Goal: Information Seeking & Learning: Learn about a topic

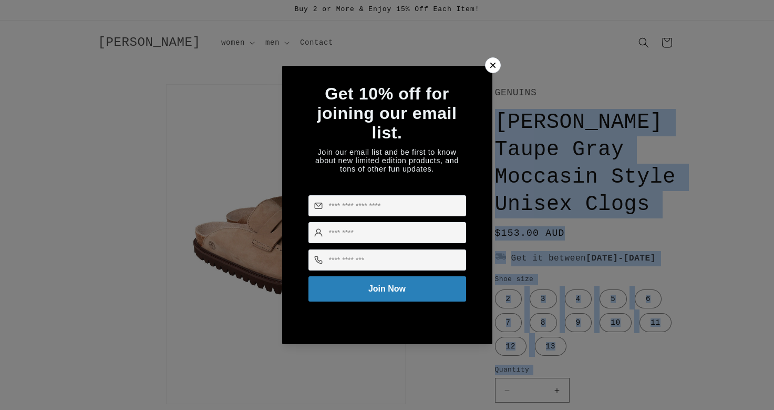
drag, startPoint x: 500, startPoint y: 121, endPoint x: 659, endPoint y: 126, distance: 158.8
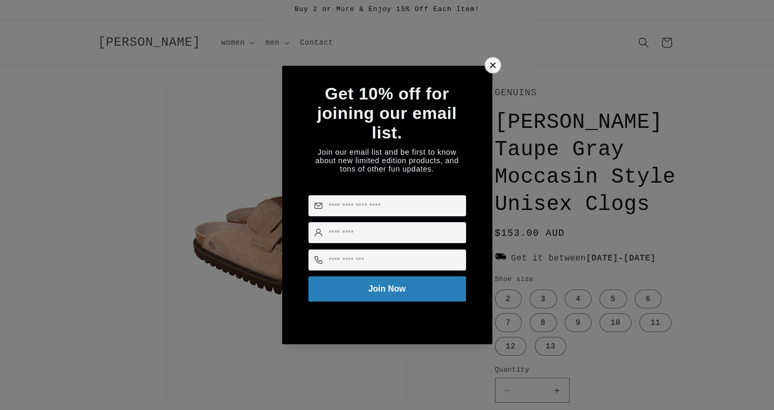
click at [490, 62] on icon at bounding box center [492, 65] width 11 height 11
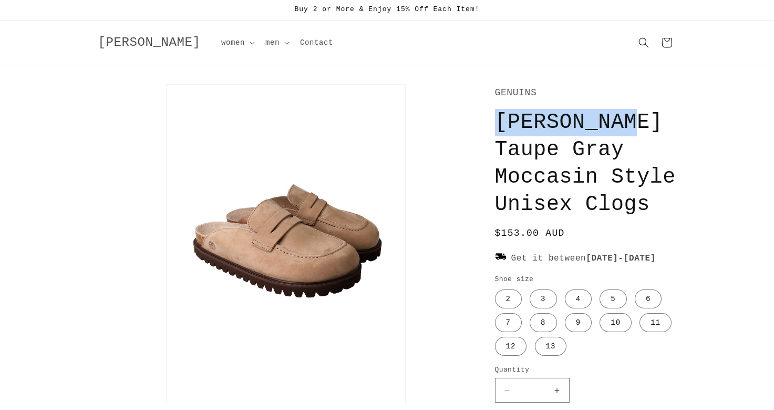
drag, startPoint x: 494, startPoint y: 119, endPoint x: 691, endPoint y: 121, distance: 197.7
copy h1 "[PERSON_NAME]"
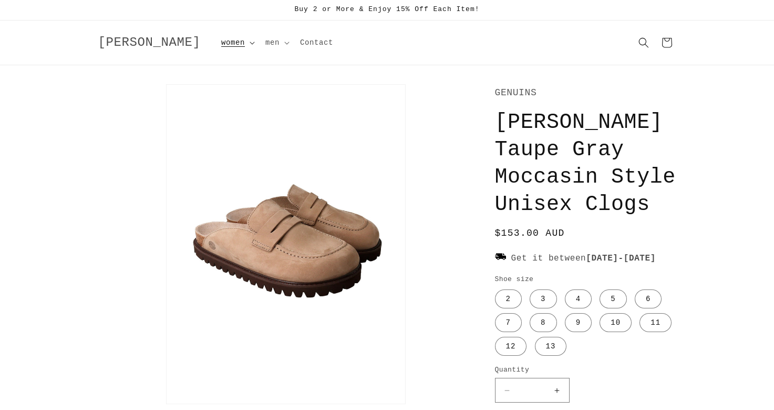
click at [215, 43] on summary "women" at bounding box center [237, 43] width 44 height 22
click at [219, 105] on link "women footwear" at bounding box center [268, 104] width 104 height 18
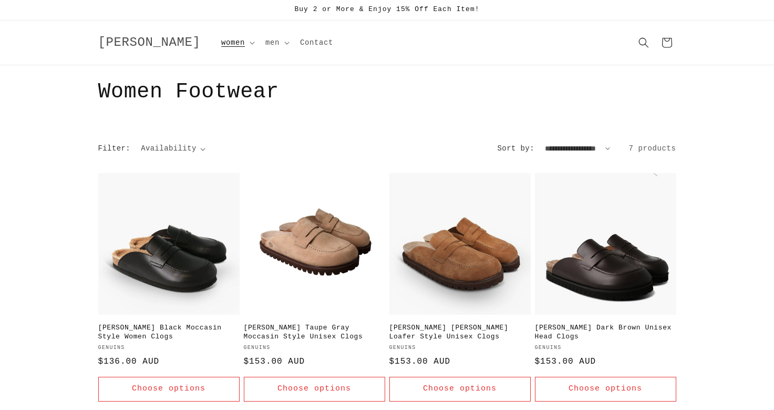
scroll to position [1, 0]
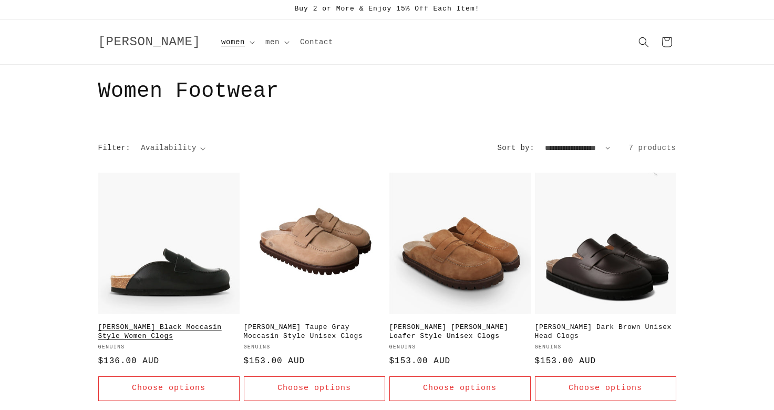
click at [175, 323] on link "Lois Leather Black Moccasin Style Women Clogs" at bounding box center [168, 332] width 141 height 18
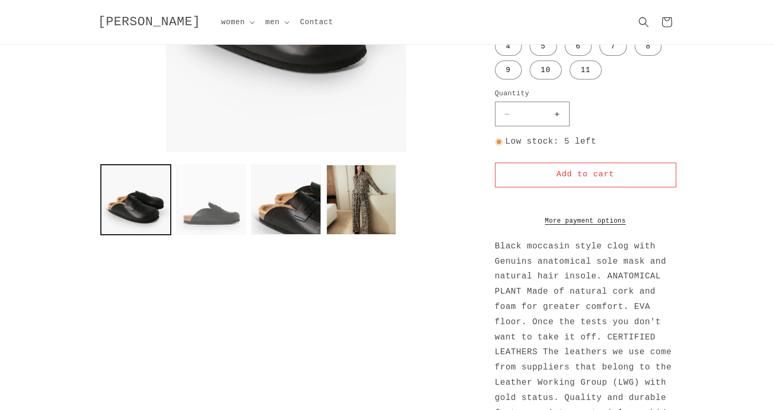
scroll to position [250, 0]
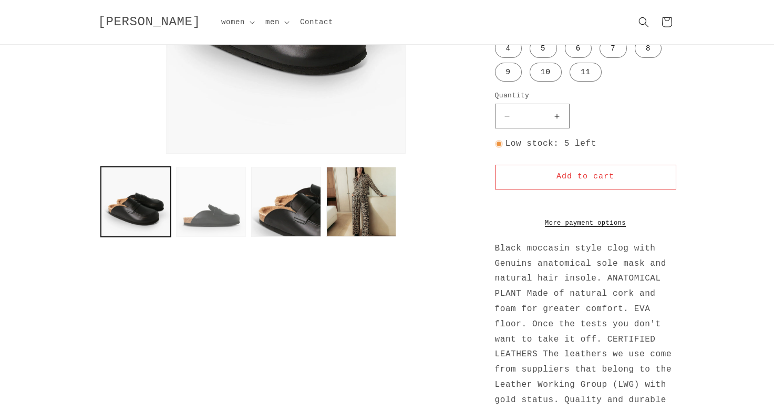
click at [210, 209] on button "Load image 2 in gallery view" at bounding box center [211, 202] width 70 height 70
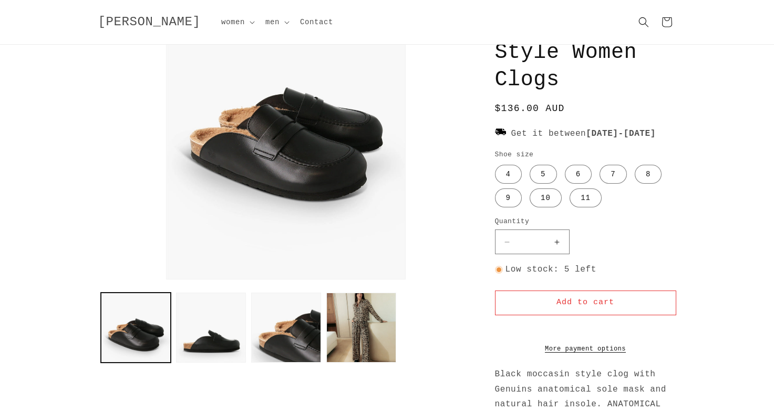
scroll to position [84, 0]
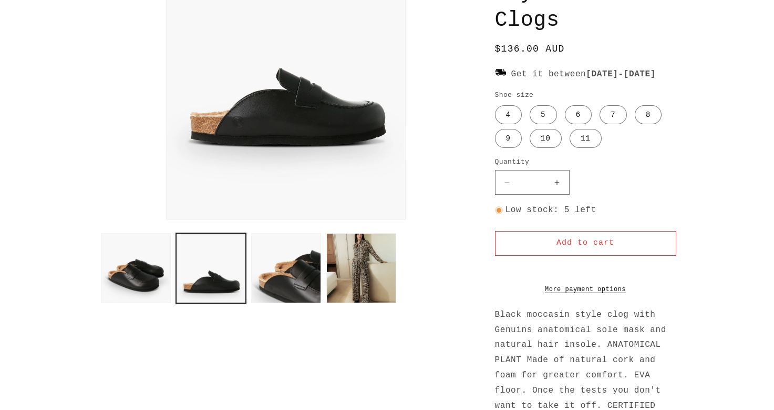
drag, startPoint x: 309, startPoint y: 278, endPoint x: 315, endPoint y: 279, distance: 6.3
click at [308, 278] on button "Load image 3 in gallery view" at bounding box center [286, 268] width 70 height 70
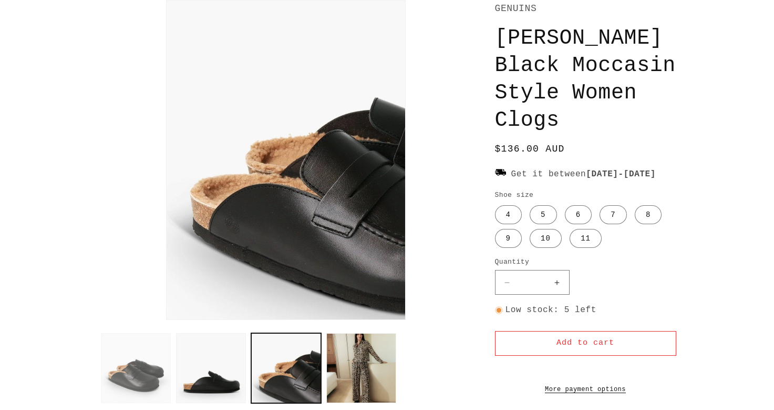
click at [131, 374] on button "Load image 1 in gallery view" at bounding box center [136, 368] width 70 height 70
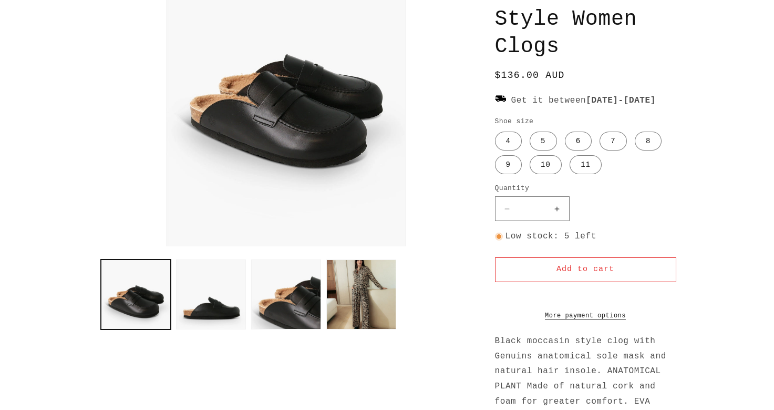
scroll to position [258, 1]
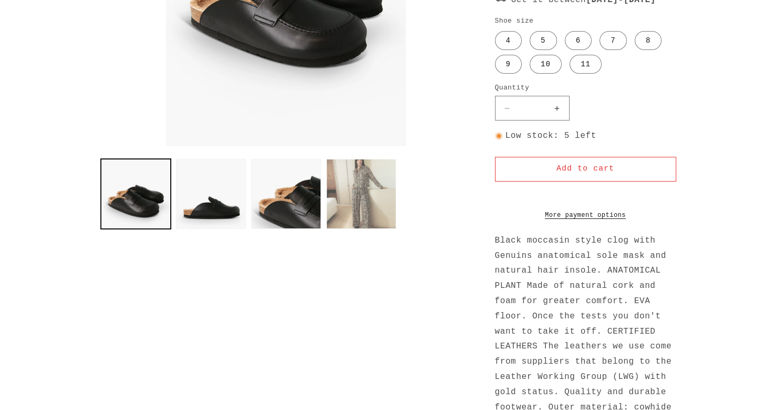
click at [361, 195] on button "Load image 4 in gallery view" at bounding box center [361, 194] width 70 height 70
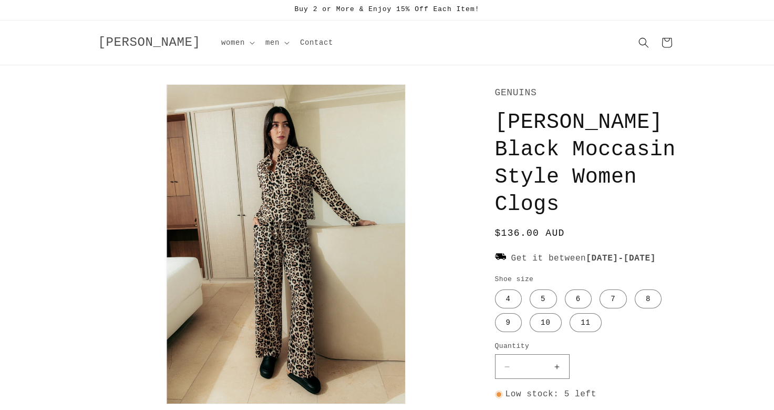
scroll to position [0, 0]
